Goal: Transaction & Acquisition: Purchase product/service

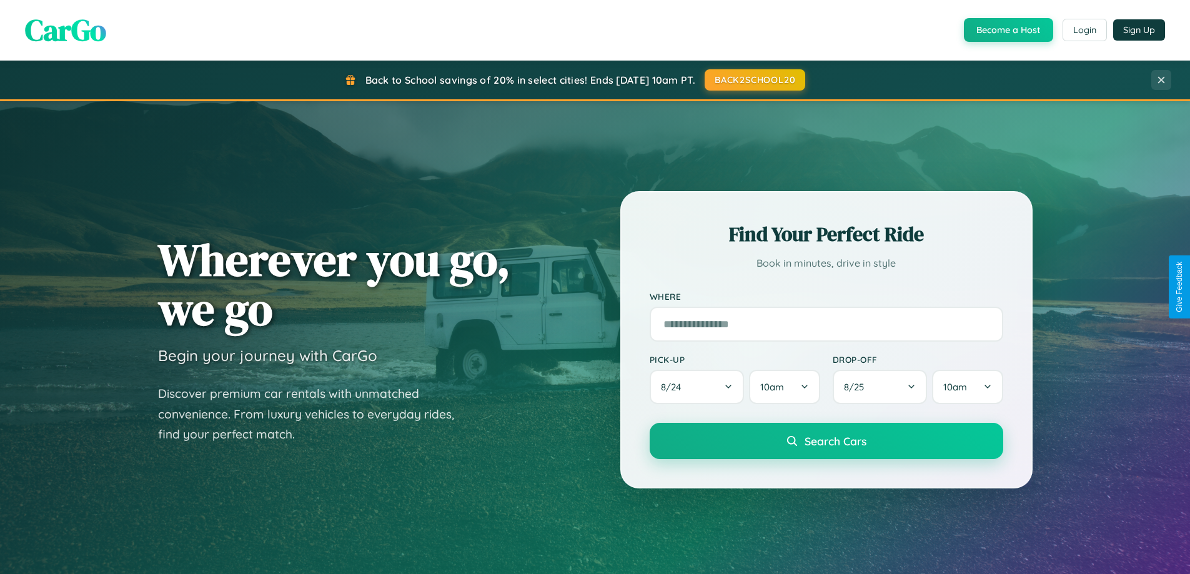
scroll to position [538, 0]
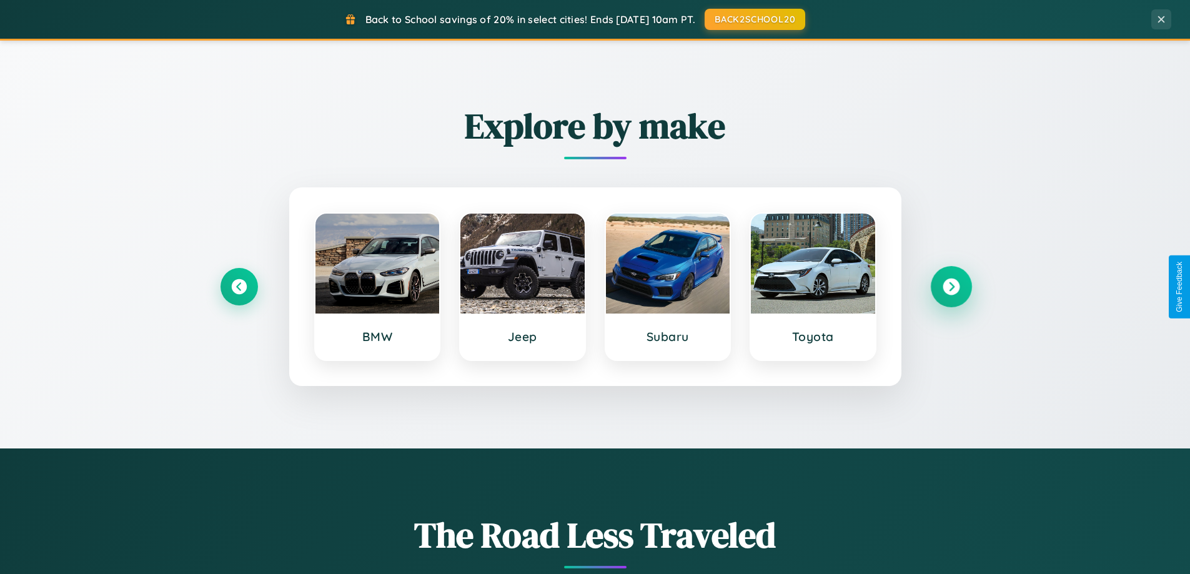
click at [950, 287] on icon at bounding box center [950, 286] width 17 height 17
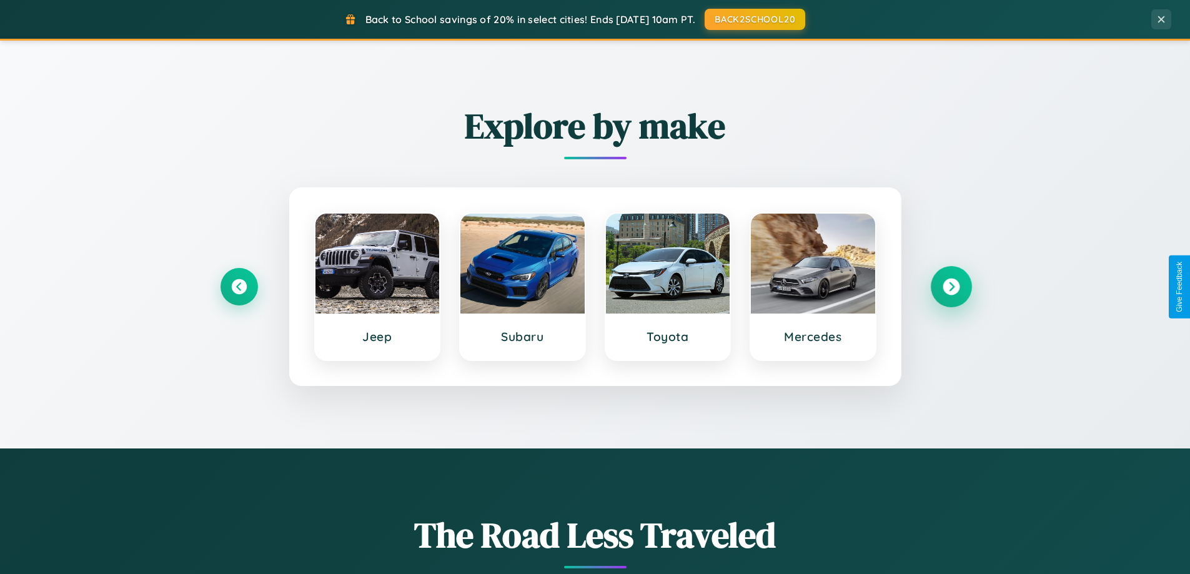
click at [950, 287] on icon at bounding box center [950, 286] width 17 height 17
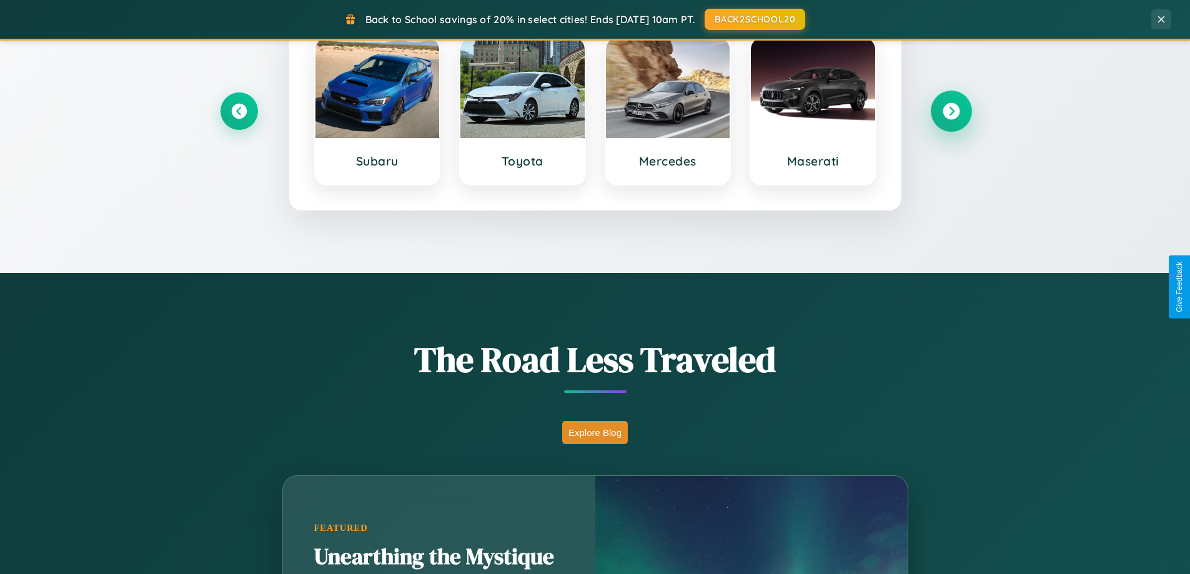
scroll to position [2403, 0]
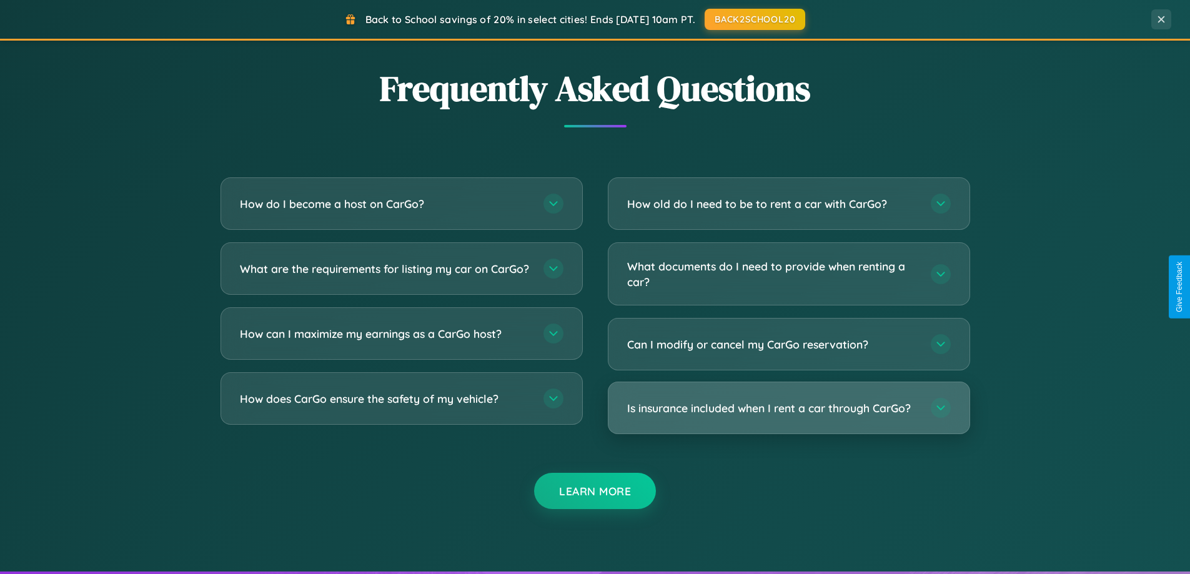
click at [788, 408] on h3 "Is insurance included when I rent a car through CarGo?" at bounding box center [772, 408] width 291 height 16
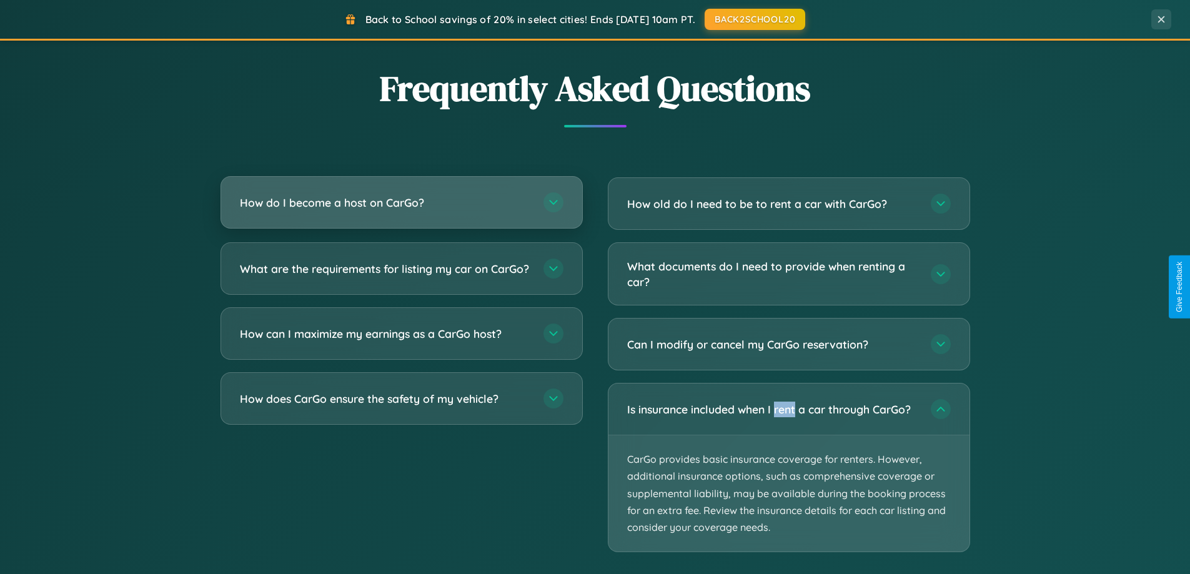
click at [401, 202] on h3 "How do I become a host on CarGo?" at bounding box center [385, 203] width 291 height 16
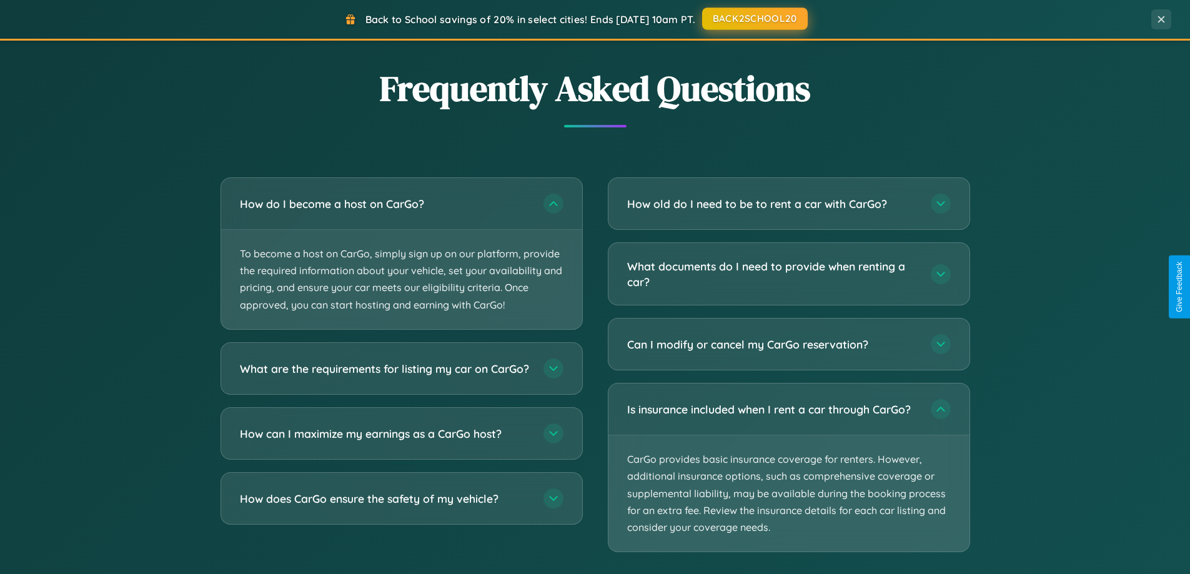
click at [754, 19] on button "BACK2SCHOOL20" at bounding box center [755, 18] width 106 height 22
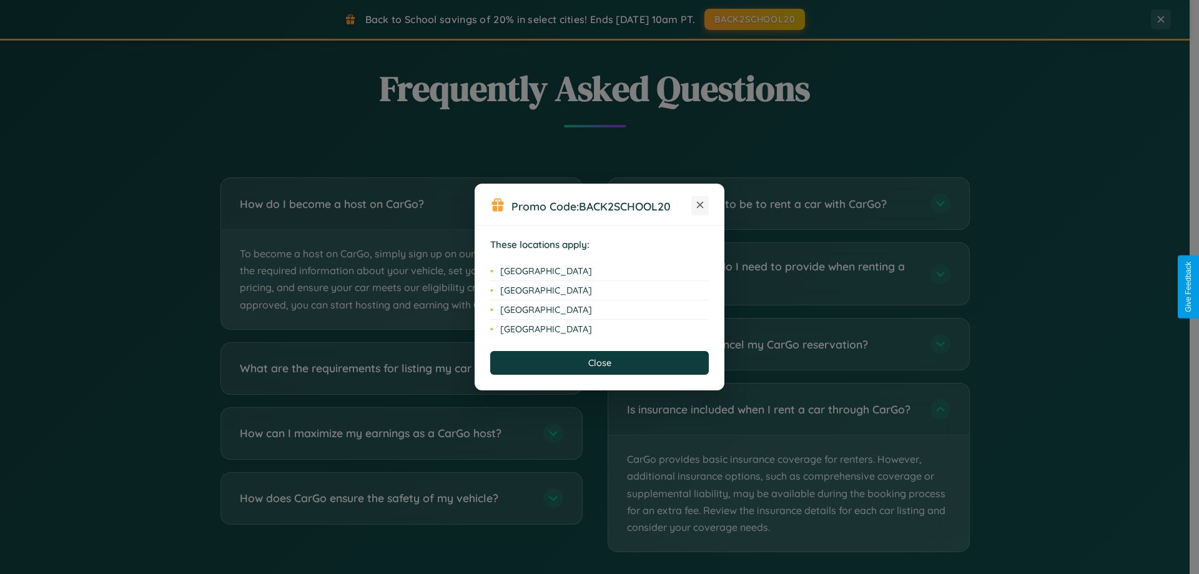
click at [700, 205] on icon at bounding box center [700, 205] width 7 height 7
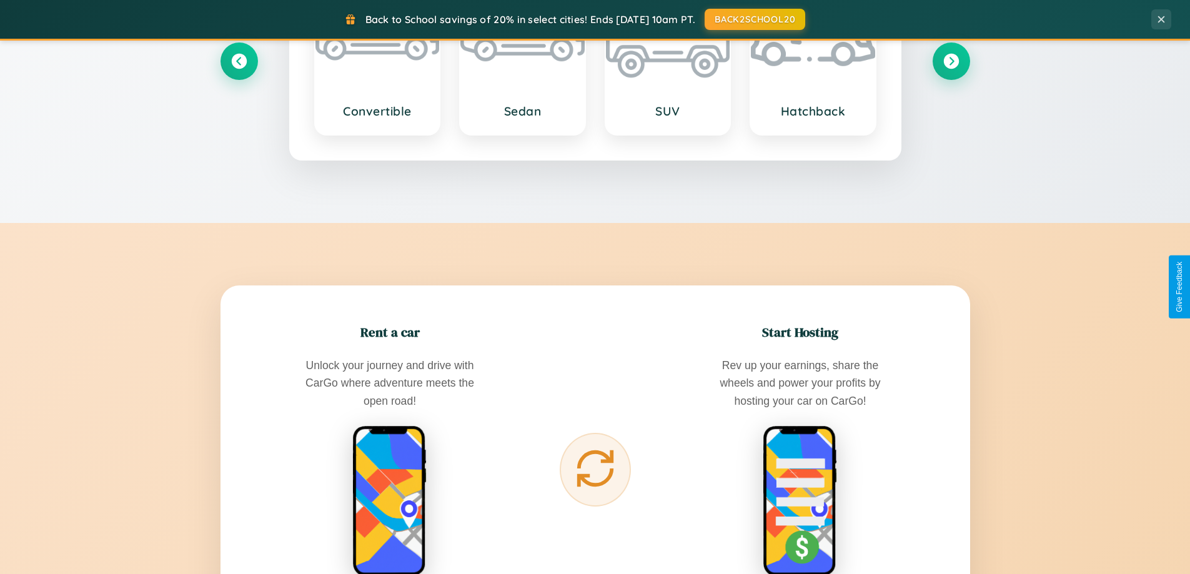
scroll to position [37, 0]
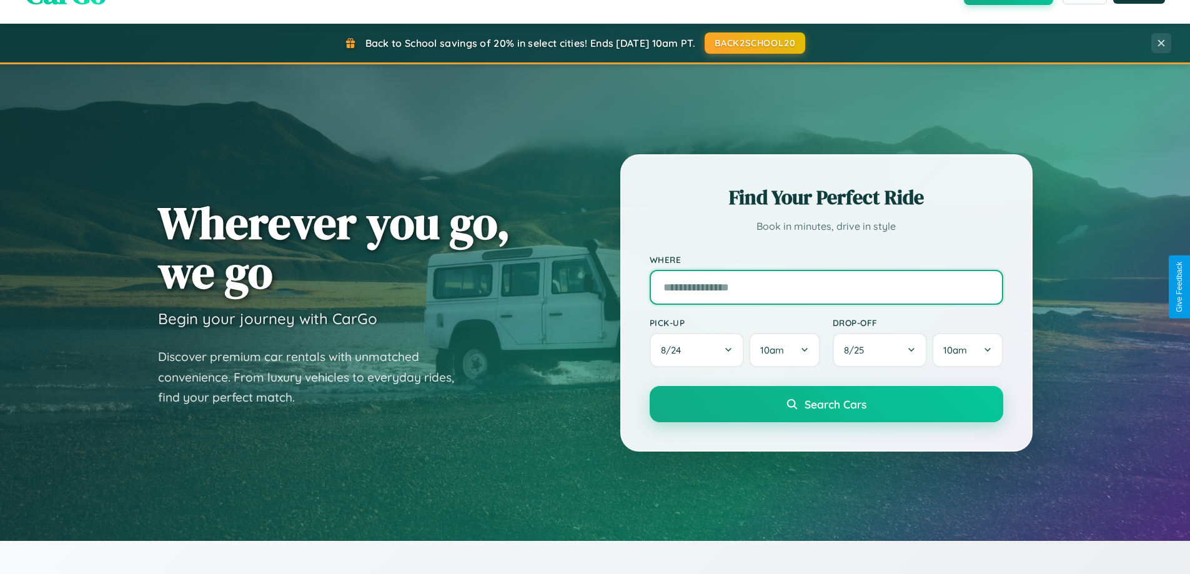
click at [825, 287] on input "text" at bounding box center [825, 287] width 353 height 35
type input "*******"
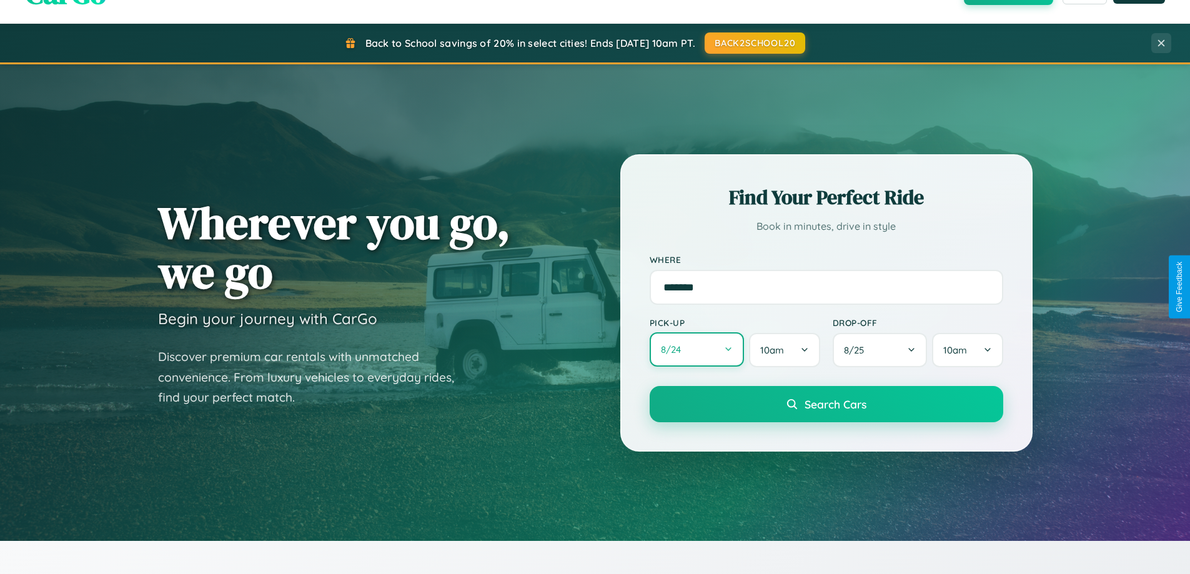
click at [696, 350] on button "8 / 24" at bounding box center [696, 349] width 95 height 34
select select "*"
select select "****"
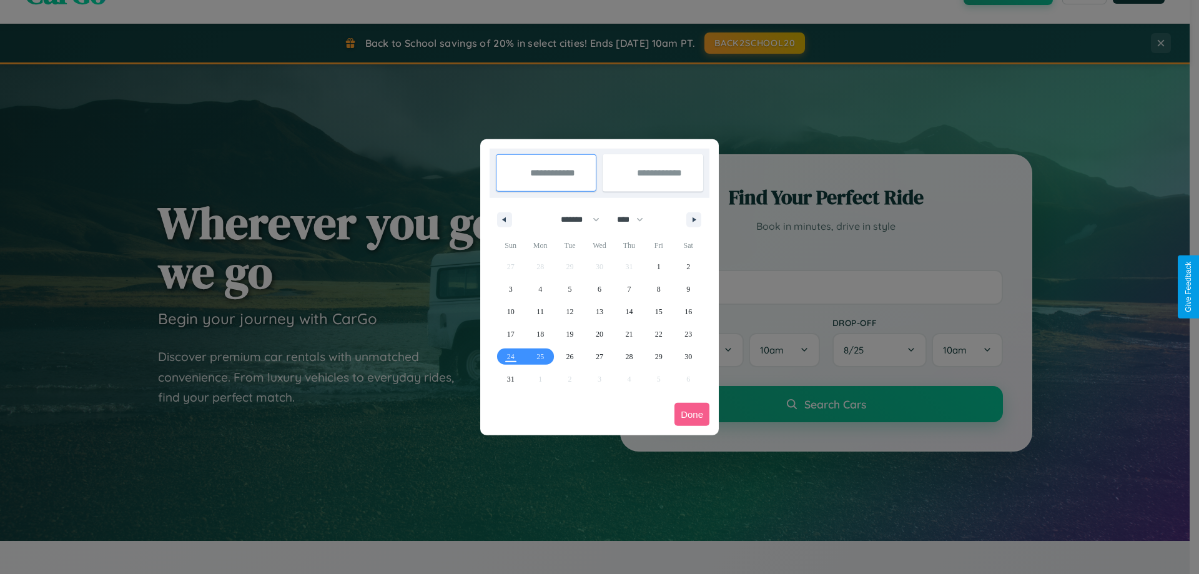
click at [574, 219] on select "******* ******** ***** ***** *** **** **** ****** ********* ******* ******** **…" at bounding box center [577, 219] width 53 height 21
select select "*"
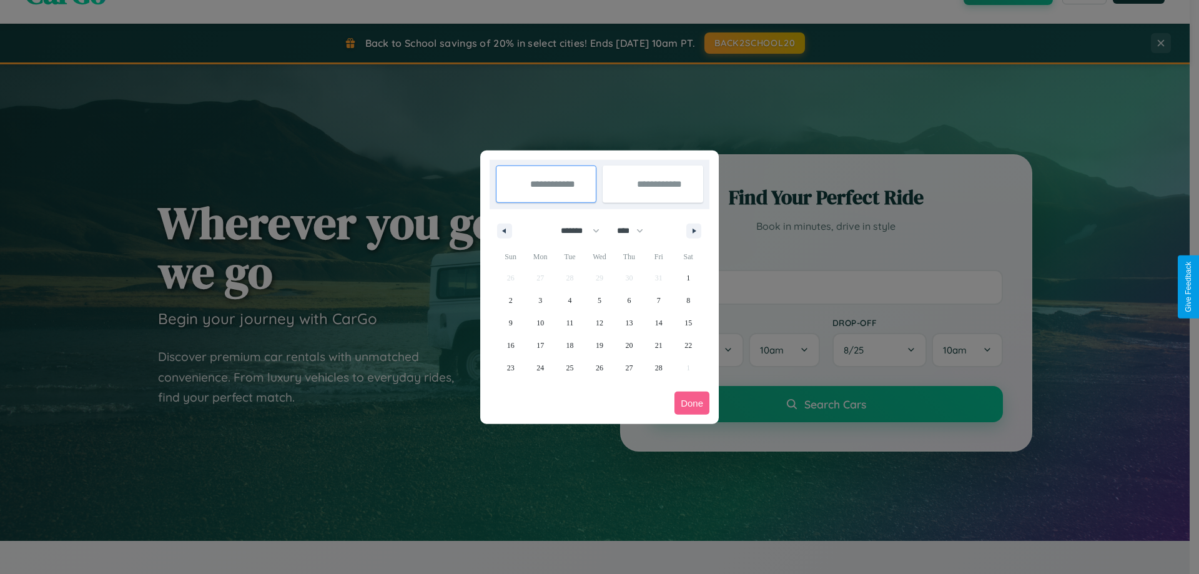
click at [636, 230] on select "**** **** **** **** **** **** **** **** **** **** **** **** **** **** **** ****…" at bounding box center [629, 230] width 37 height 21
select select "****"
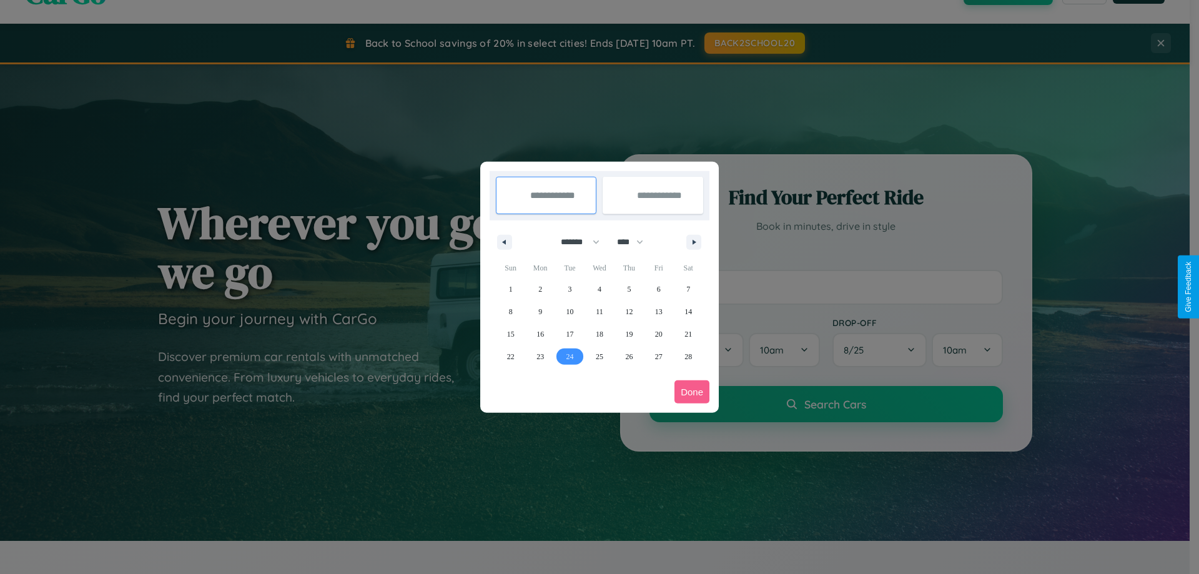
click at [569, 356] on span "24" at bounding box center [569, 356] width 7 height 22
type input "**********"
click at [694, 242] on icon "button" at bounding box center [696, 242] width 6 height 5
select select "*"
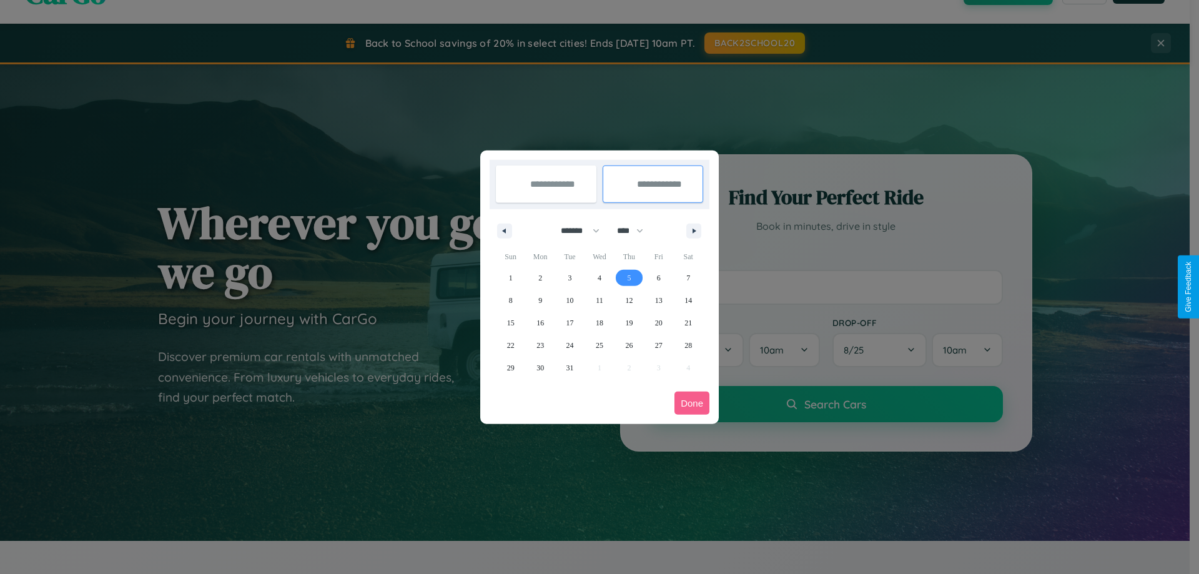
click at [629, 277] on span "5" at bounding box center [629, 278] width 4 height 22
type input "**********"
select select "*"
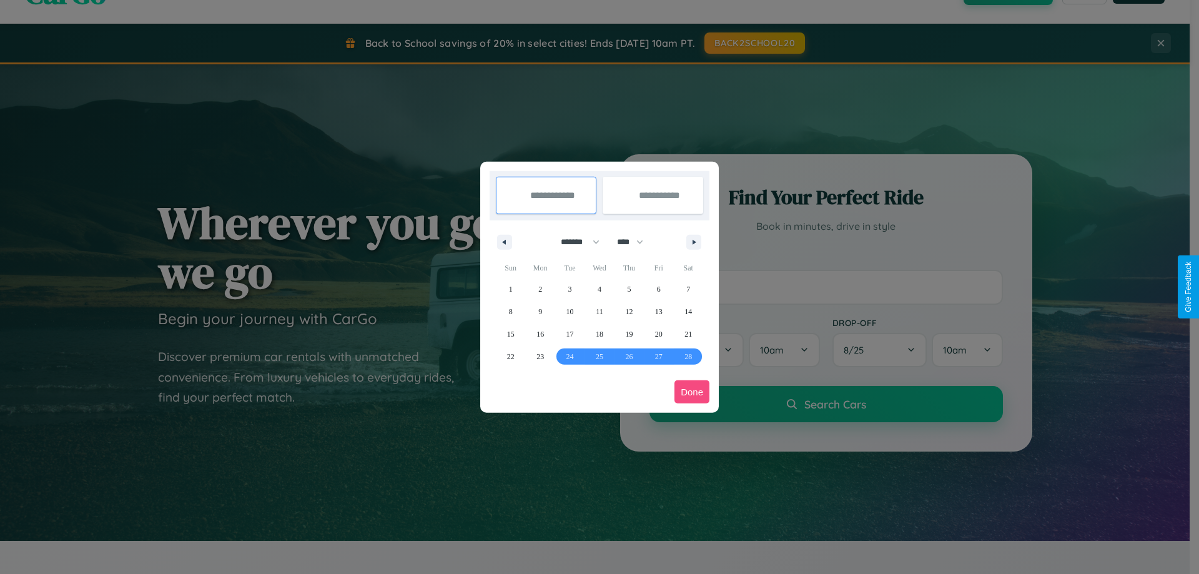
click at [692, 392] on button "Done" at bounding box center [691, 391] width 35 height 23
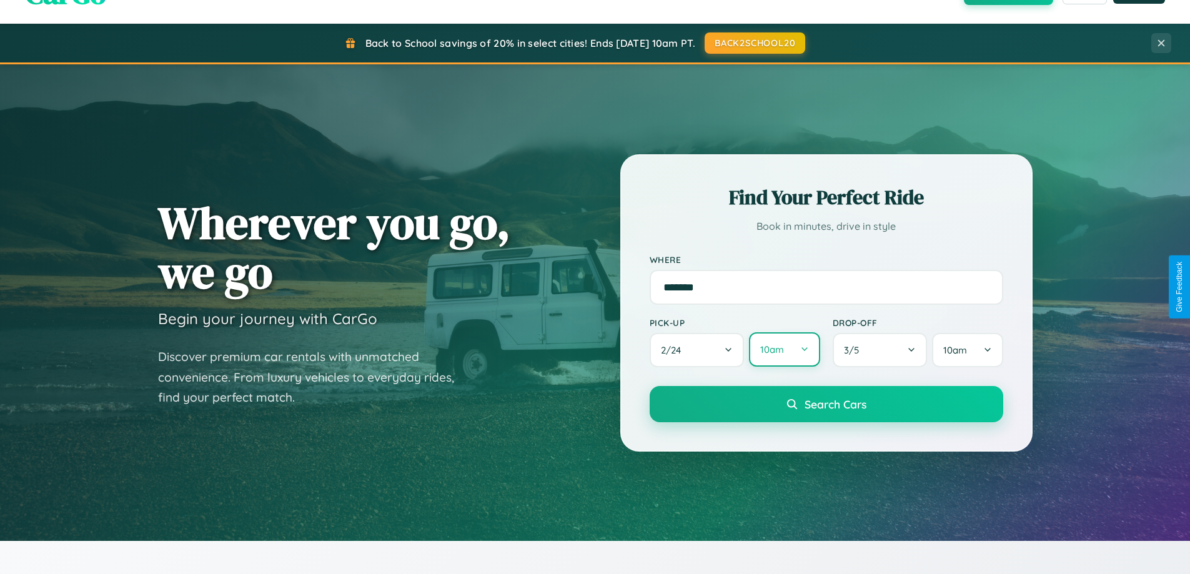
click at [784, 350] on button "10am" at bounding box center [784, 349] width 71 height 34
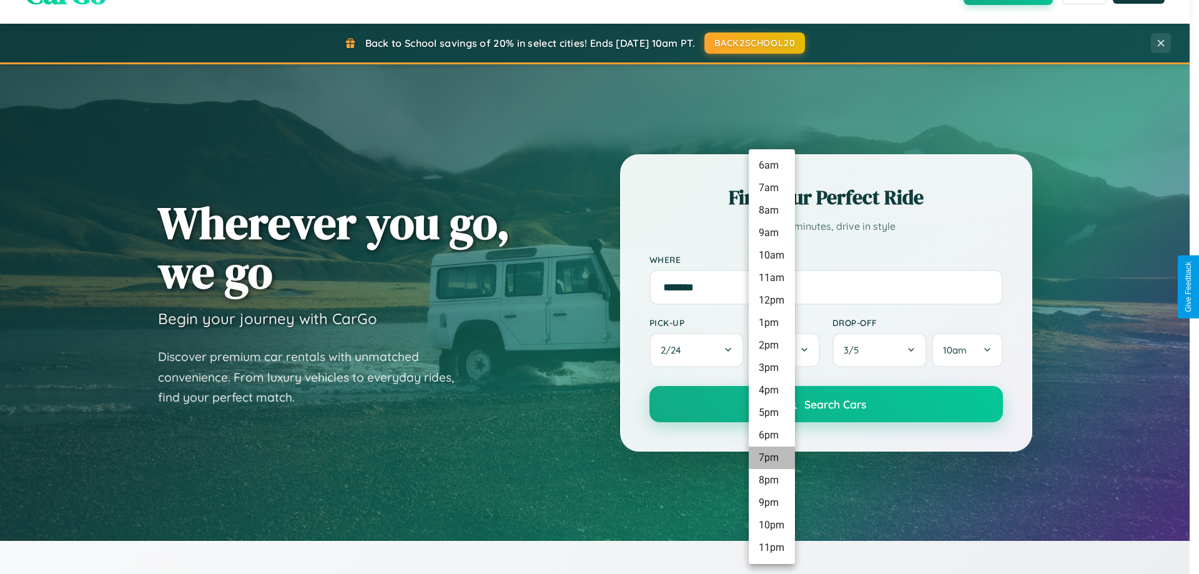
click at [771, 458] on li "7pm" at bounding box center [772, 457] width 46 height 22
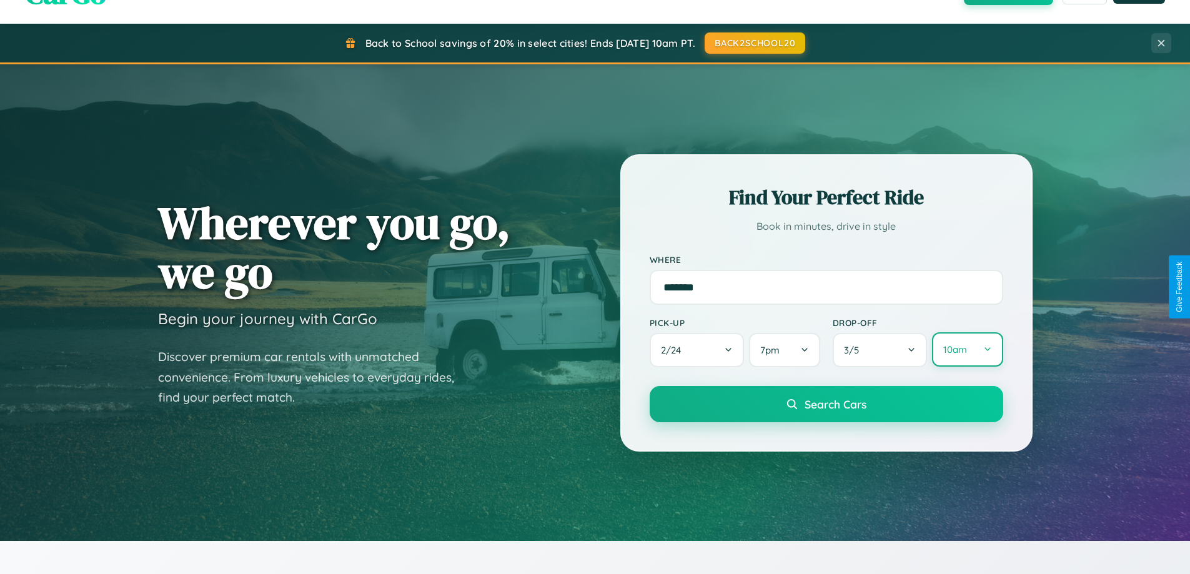
click at [967, 350] on button "10am" at bounding box center [967, 349] width 71 height 34
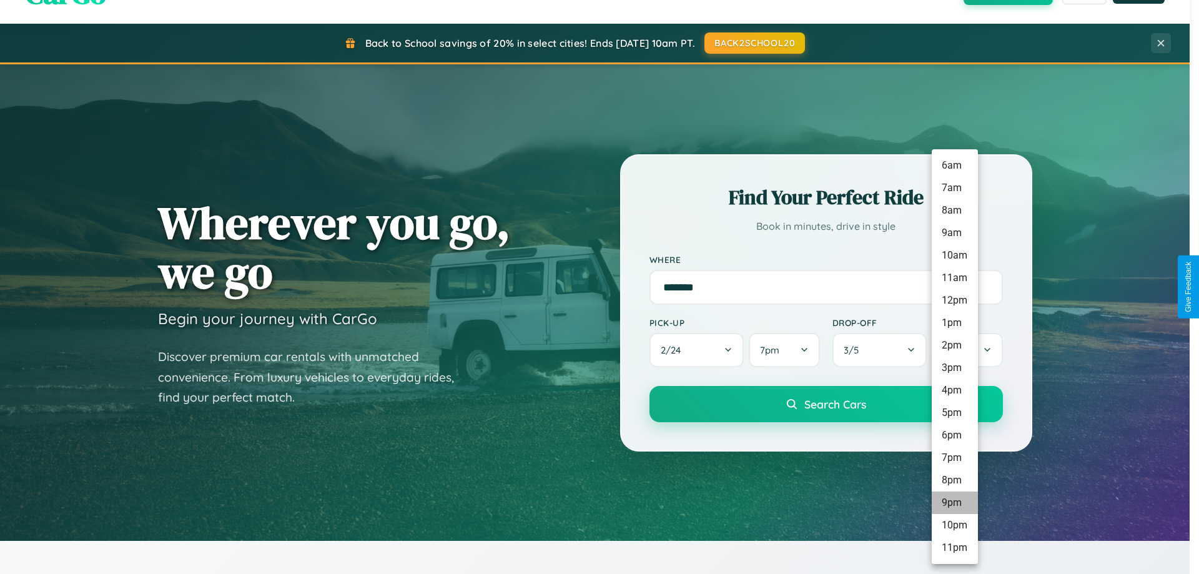
click at [954, 503] on li "9pm" at bounding box center [955, 502] width 46 height 22
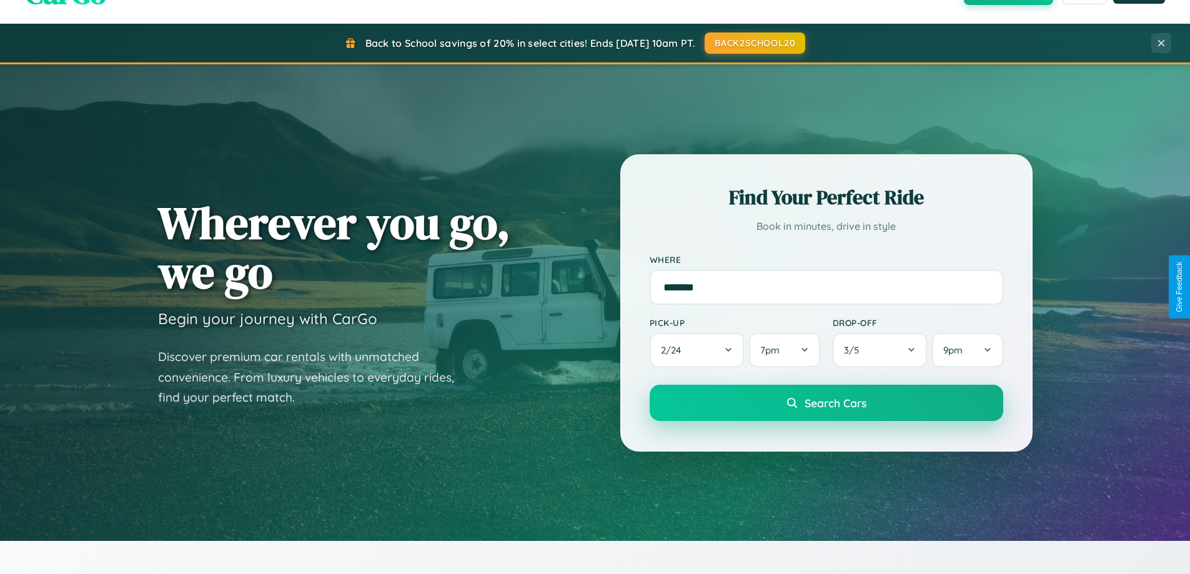
click at [825, 404] on span "Search Cars" at bounding box center [835, 403] width 62 height 14
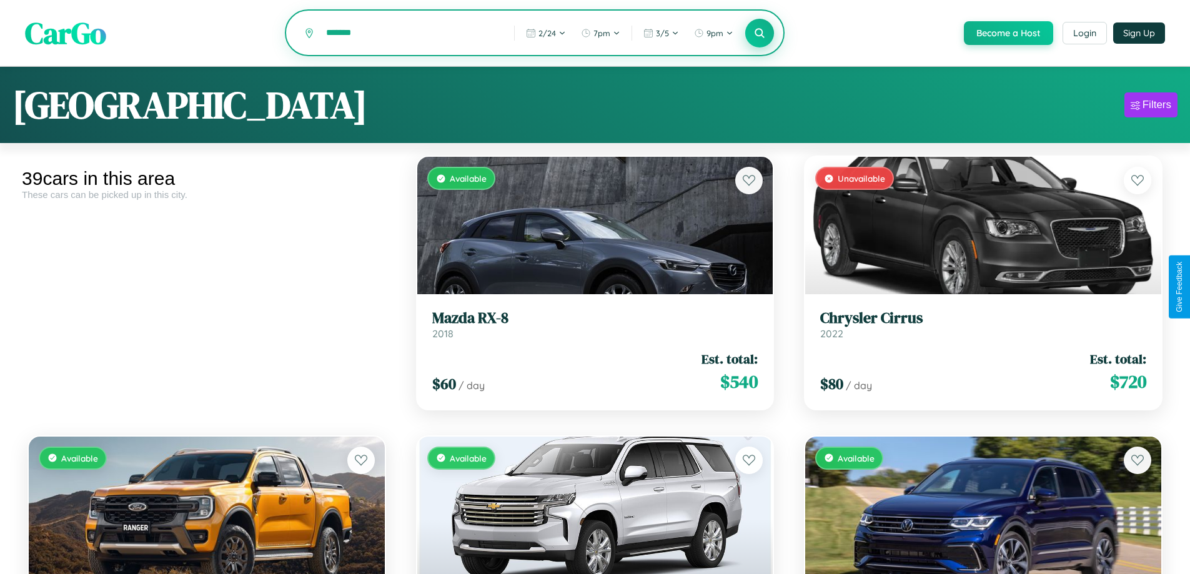
type input "*******"
click at [759, 34] on icon at bounding box center [760, 33] width 12 height 12
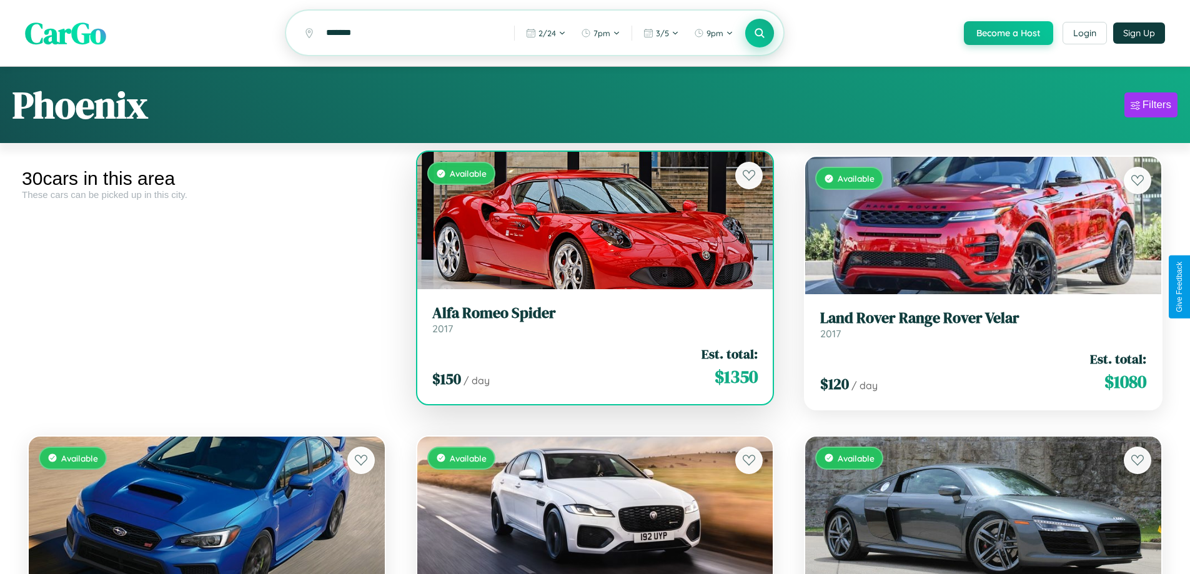
click at [589, 322] on h3 "Alfa Romeo Spider" at bounding box center [595, 313] width 326 height 18
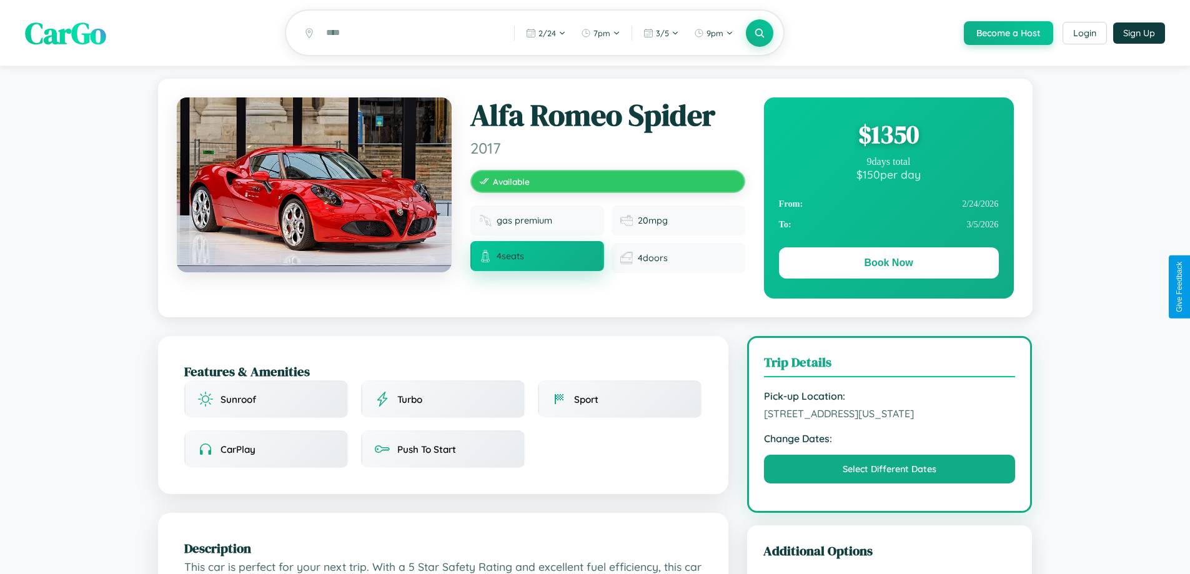
scroll to position [747, 0]
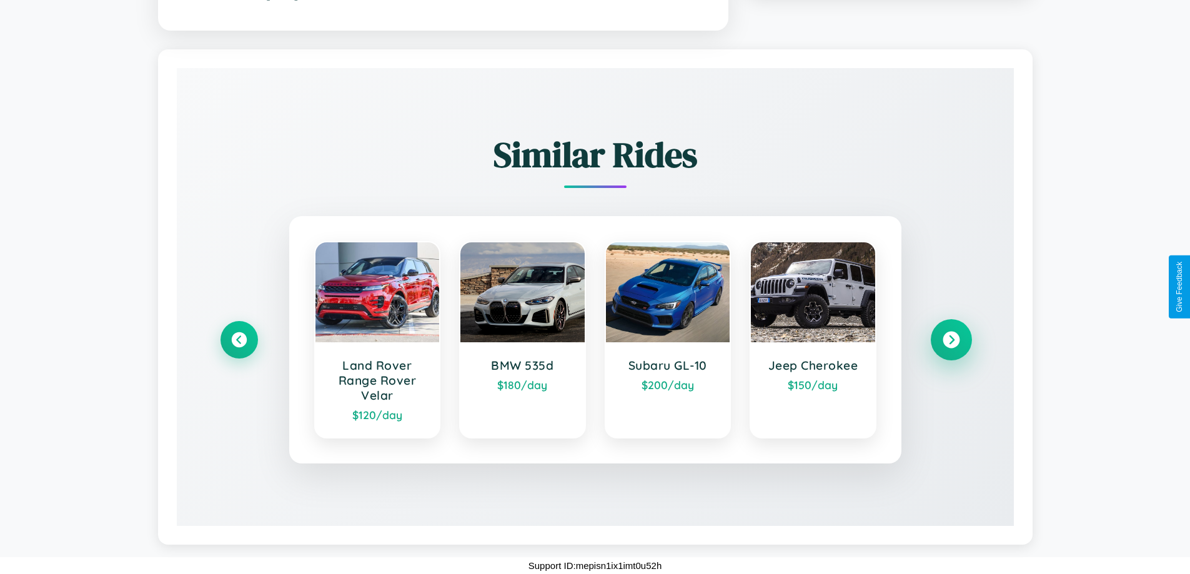
click at [950, 339] on icon at bounding box center [950, 339] width 17 height 17
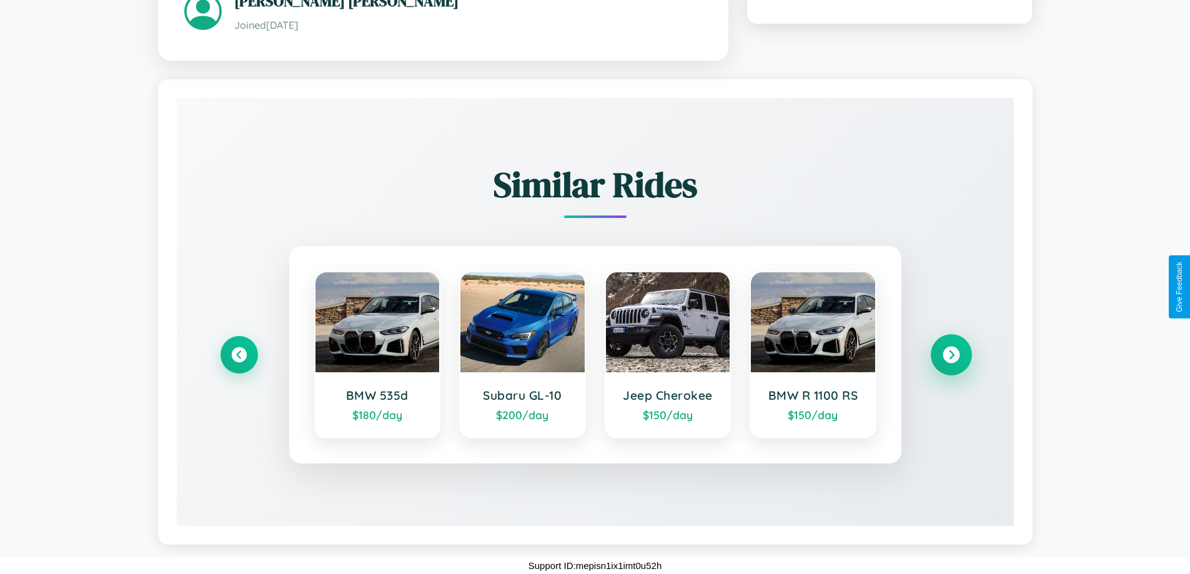
scroll to position [717, 0]
click at [239, 354] on icon at bounding box center [238, 354] width 17 height 17
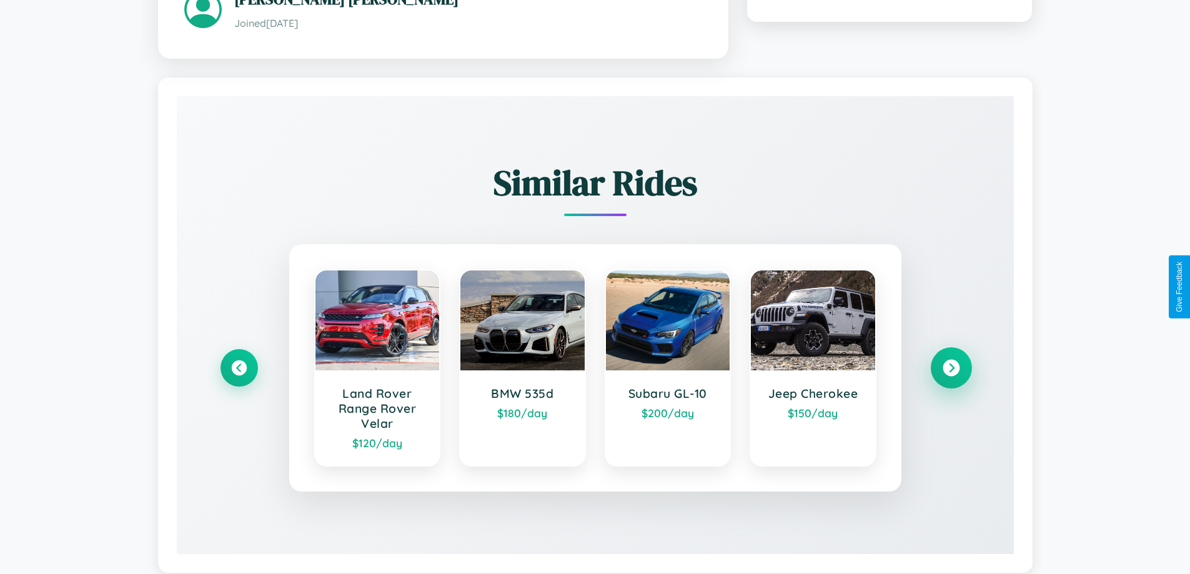
click at [950, 369] on icon at bounding box center [950, 367] width 17 height 17
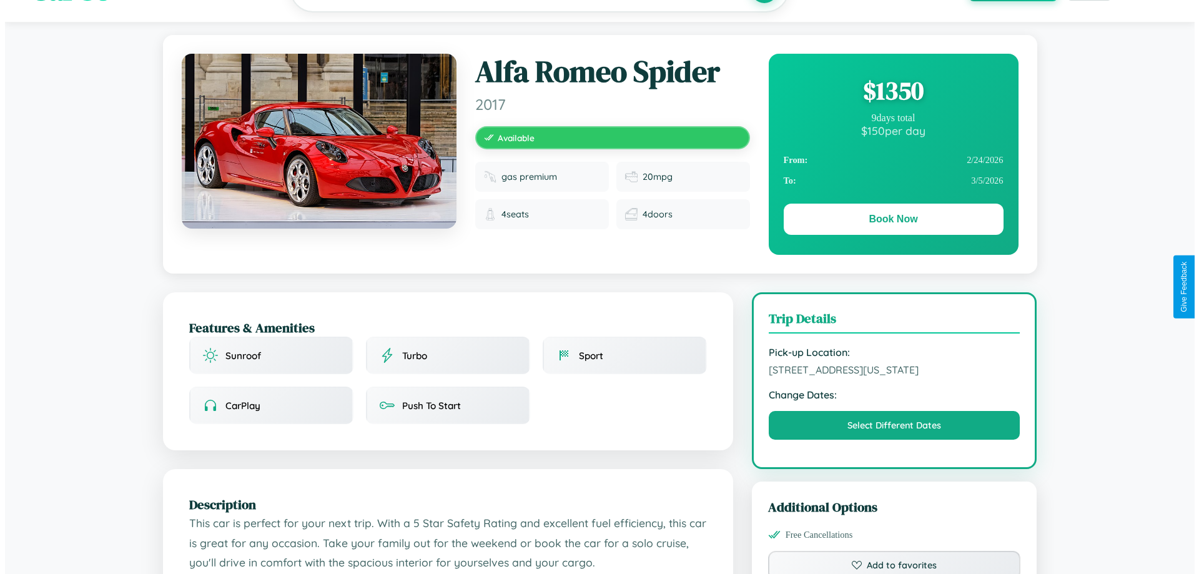
scroll to position [0, 0]
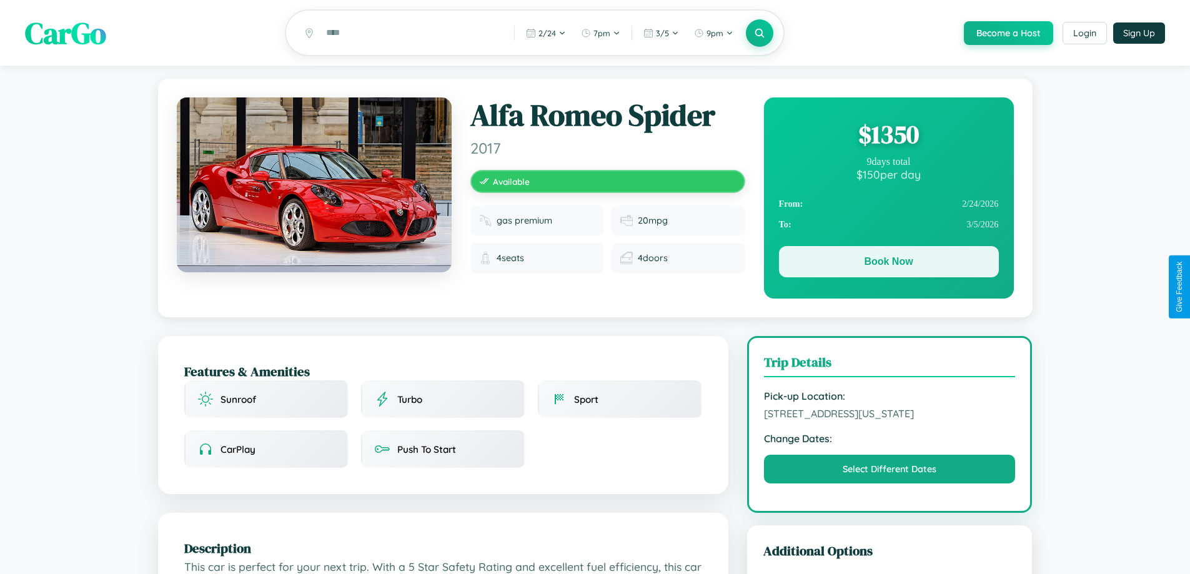
click at [888, 264] on button "Book Now" at bounding box center [889, 261] width 220 height 31
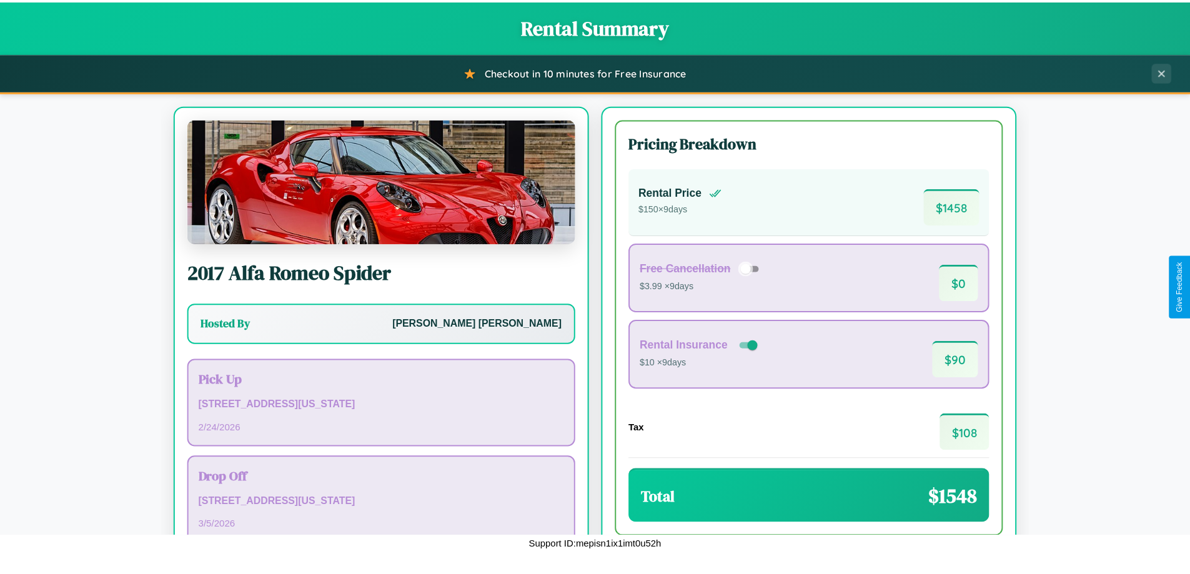
scroll to position [86, 0]
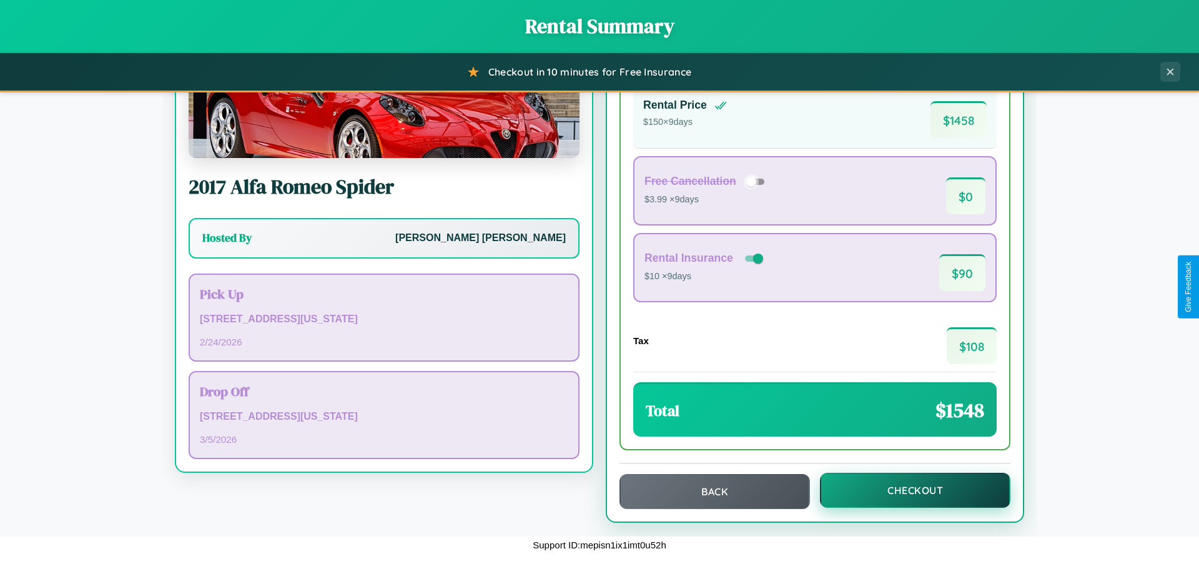
click at [907, 490] on button "Checkout" at bounding box center [915, 490] width 190 height 35
